Goal: Check status: Check status

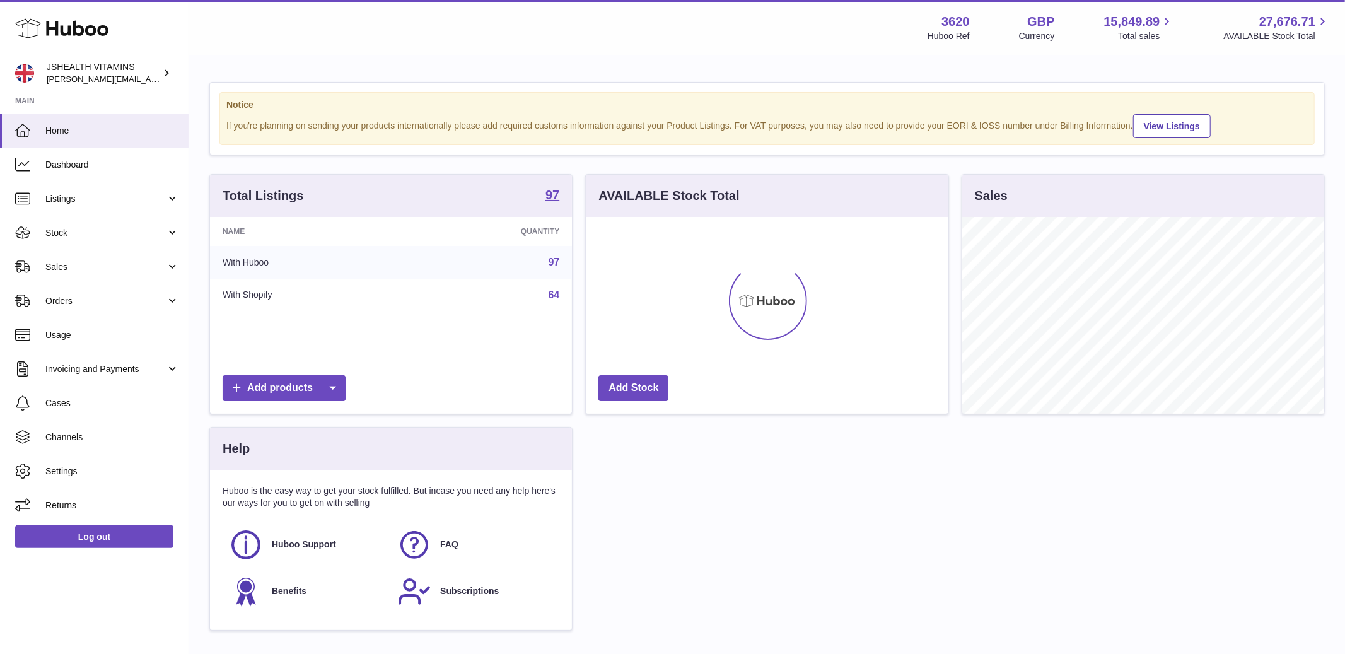
scroll to position [197, 362]
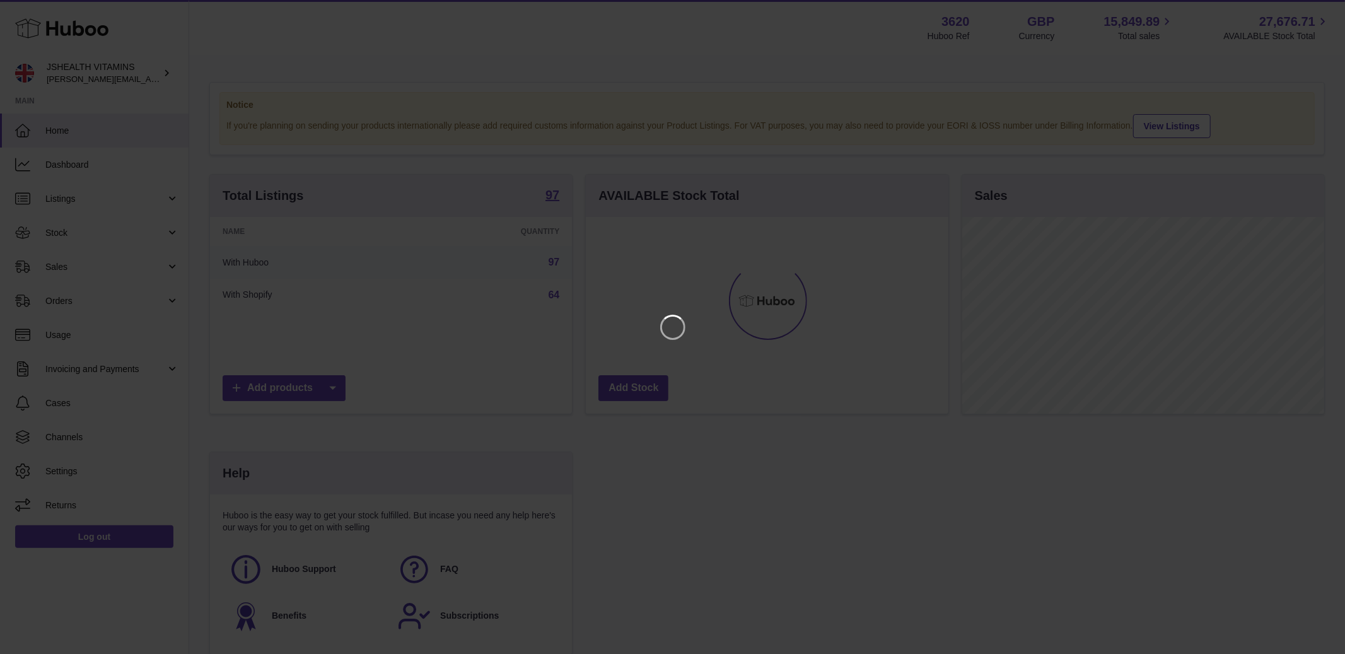
click at [55, 251] on iframe at bounding box center [672, 326] width 1294 height 603
click at [1312, 11] on icon "Close" at bounding box center [1312, 11] width 10 height 10
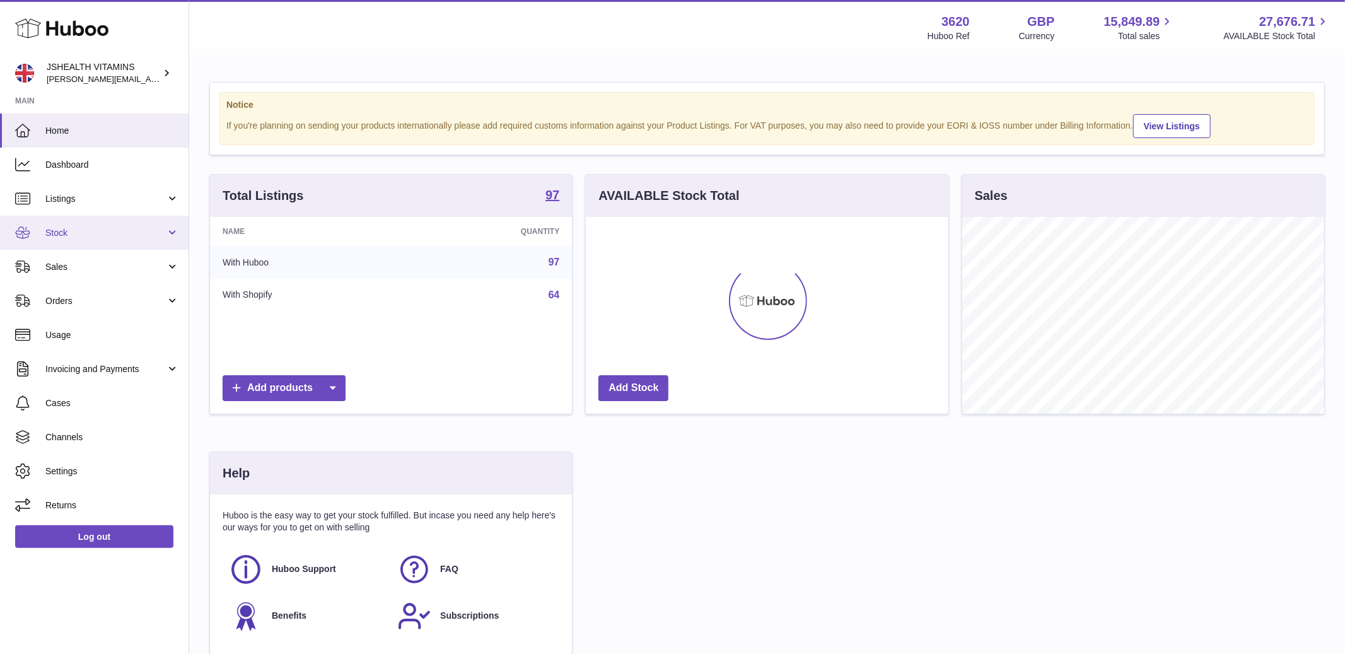
click at [44, 235] on link "Stock" at bounding box center [94, 233] width 189 height 34
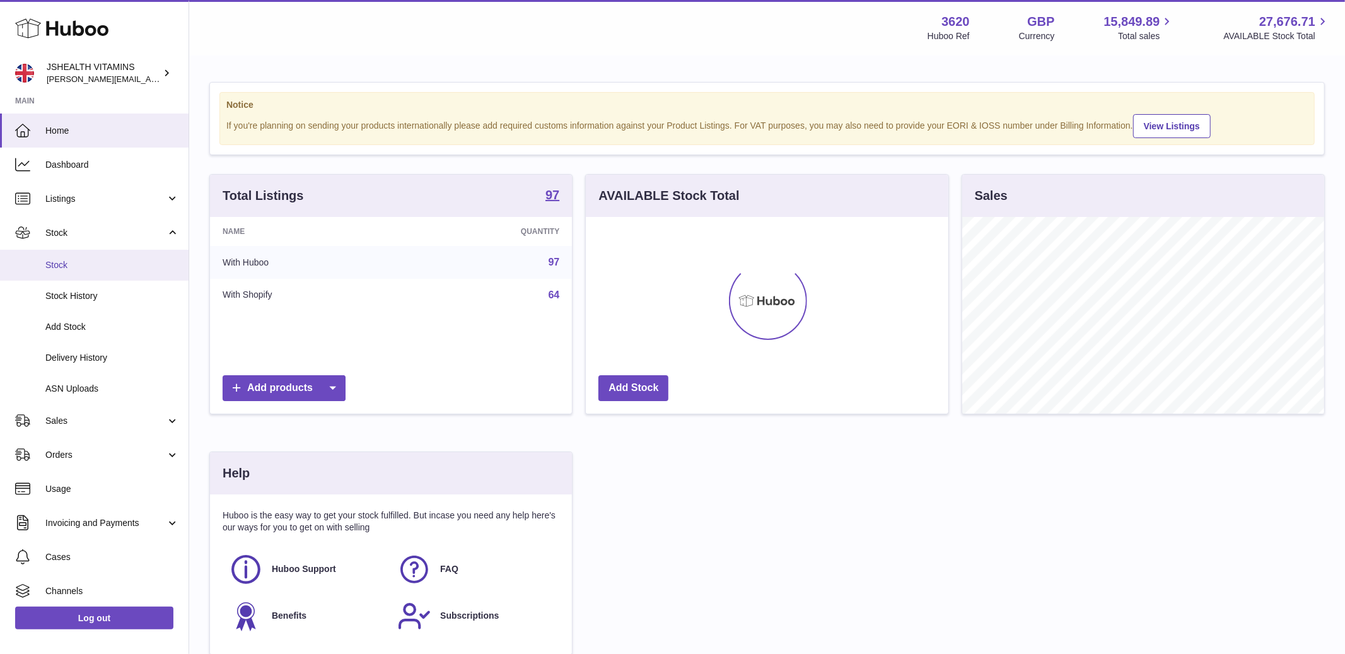
click at [63, 262] on span "Stock" at bounding box center [112, 265] width 134 height 12
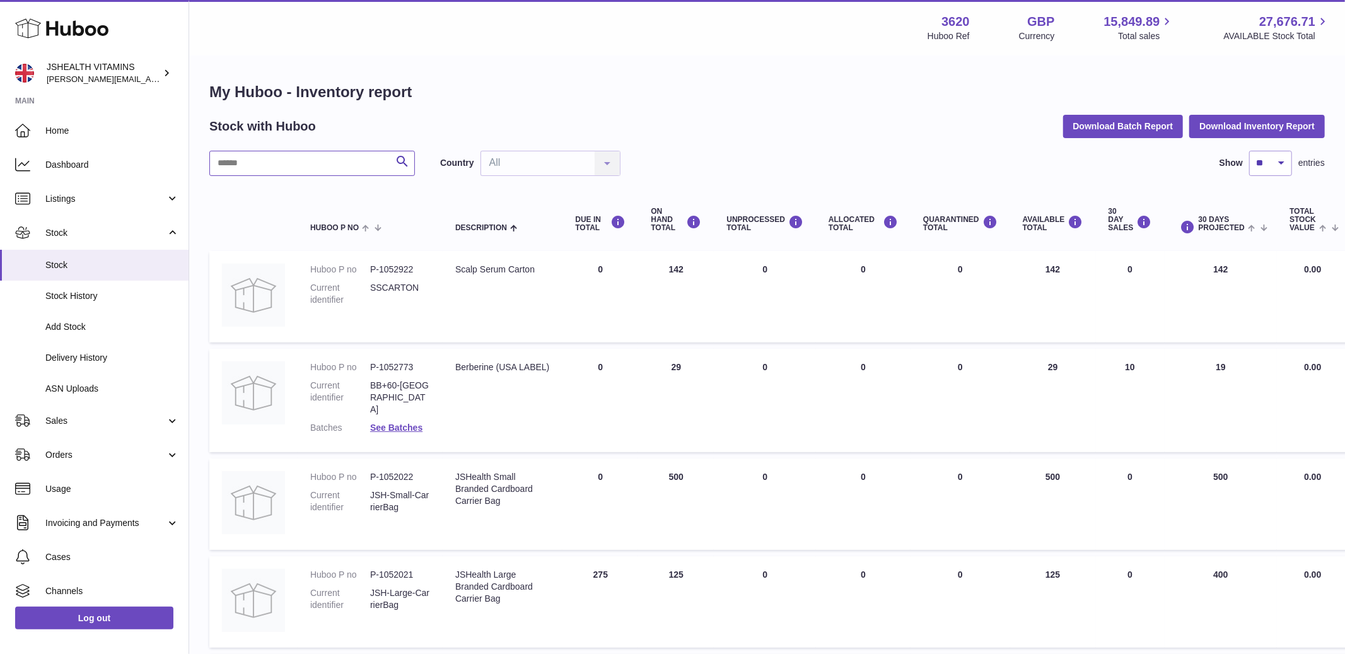
click at [287, 159] on input "text" at bounding box center [312, 163] width 206 height 25
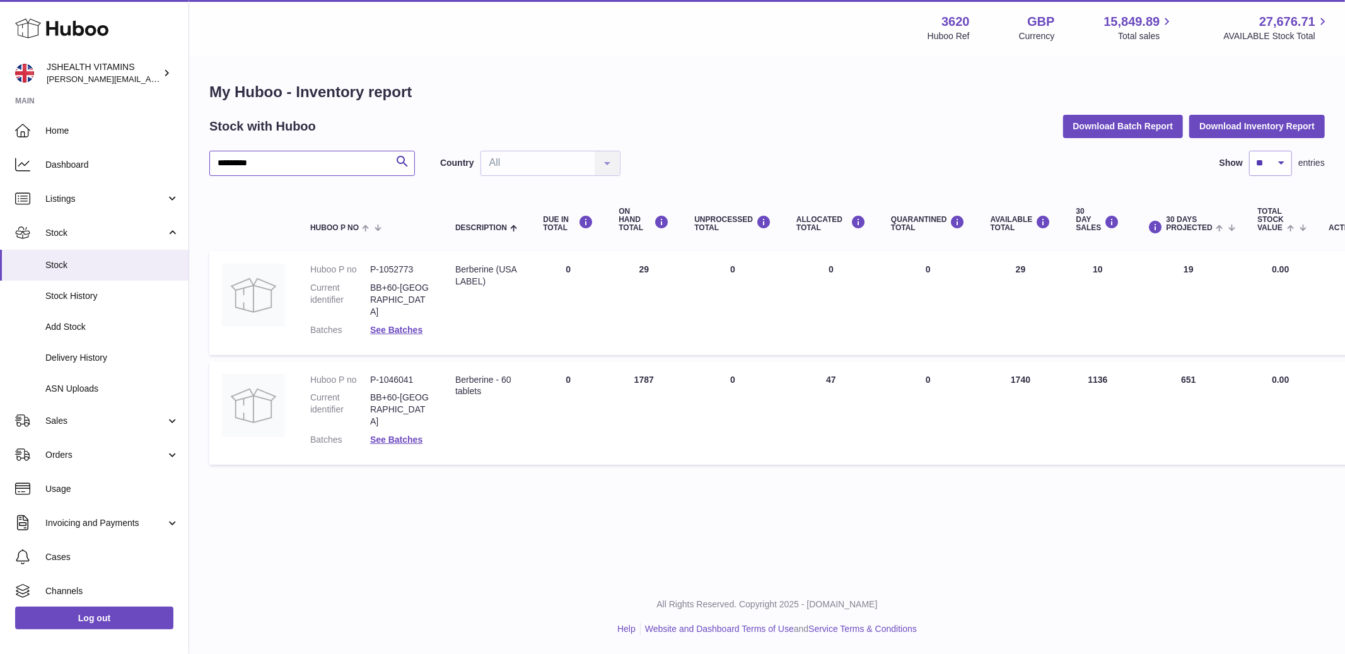
type input "*********"
drag, startPoint x: 1203, startPoint y: 368, endPoint x: 1152, endPoint y: 366, distance: 51.1
click at [1152, 367] on td "30 DAYS PROJECTED 651" at bounding box center [1188, 412] width 113 height 103
